Goal: Navigation & Orientation: Find specific page/section

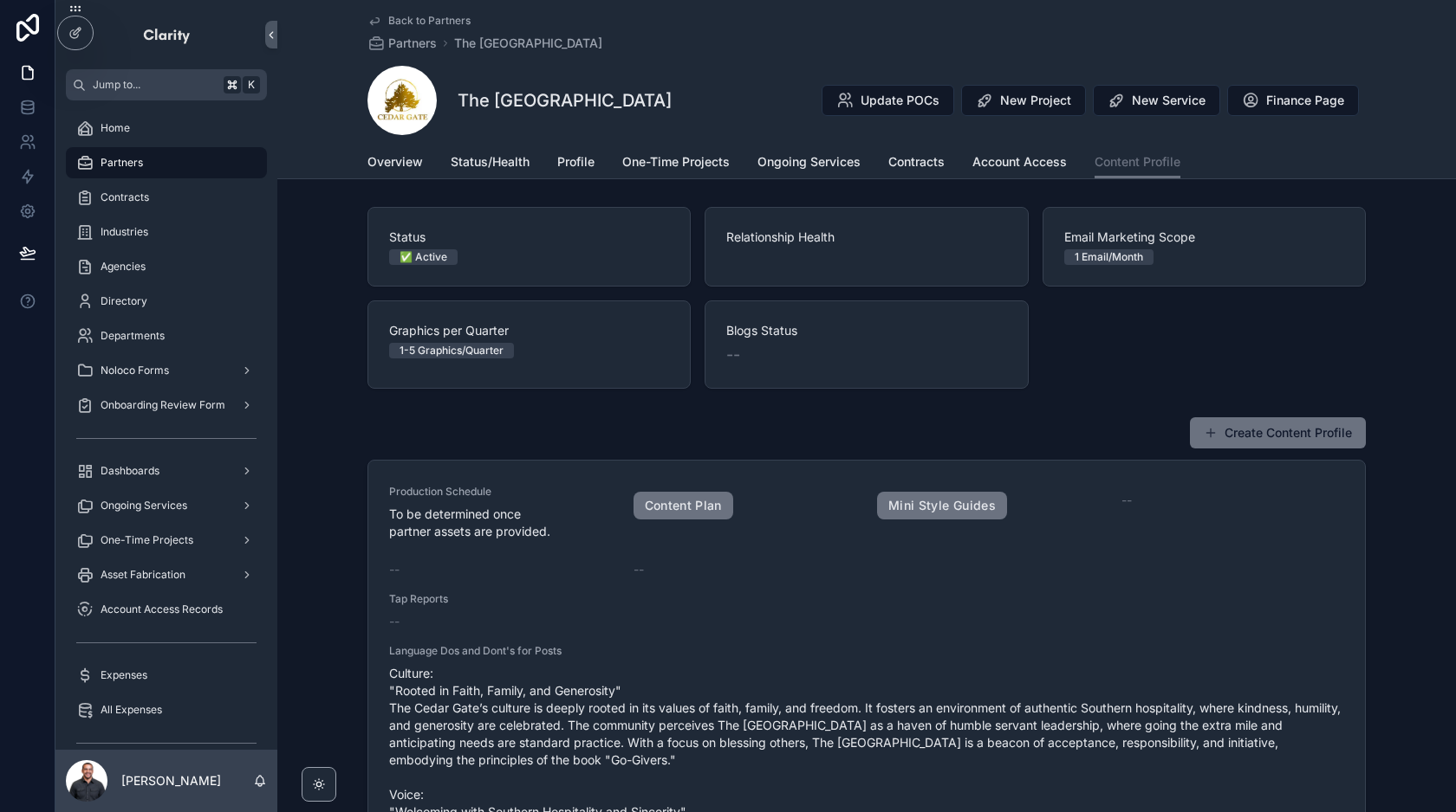
click at [1053, 327] on div "Status ✅ Active Relationship Health Email Marketing Scope 1 Email/Month Graphic…" at bounding box center [866, 297] width 998 height 182
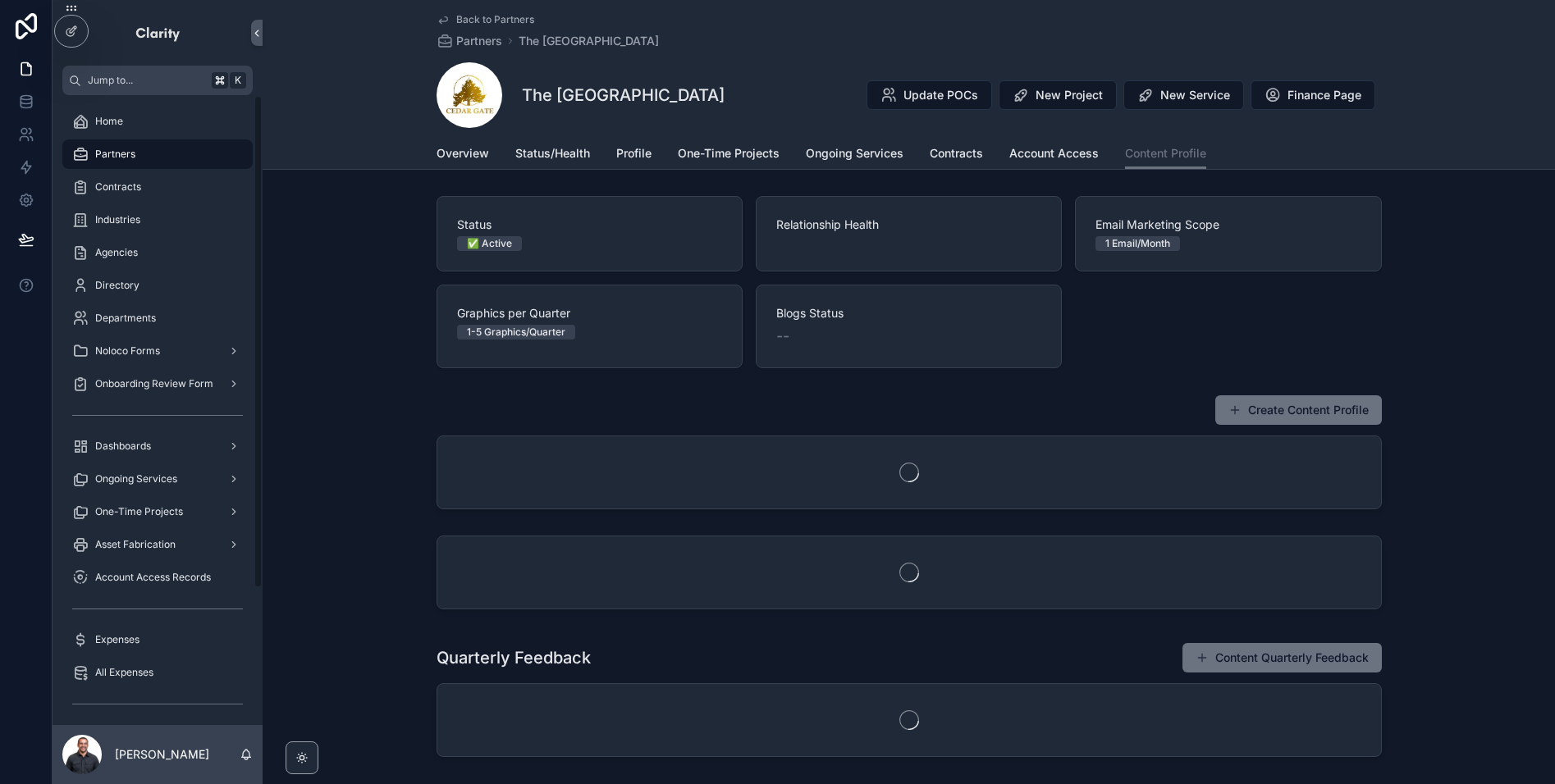
click at [125, 122] on div "Home" at bounding box center [157, 121] width 170 height 26
